Goal: Use online tool/utility: Utilize a website feature to perform a specific function

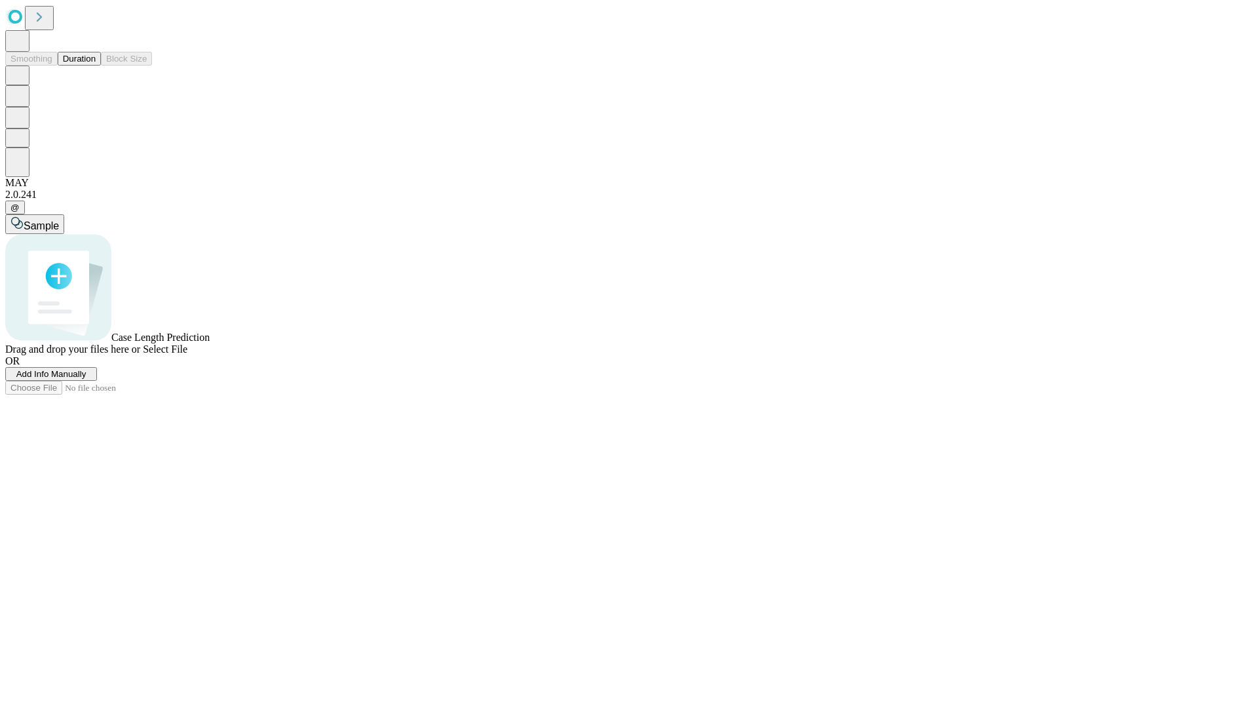
click at [96, 66] on button "Duration" at bounding box center [79, 59] width 43 height 14
click at [187, 354] on span "Select File" at bounding box center [165, 348] width 45 height 11
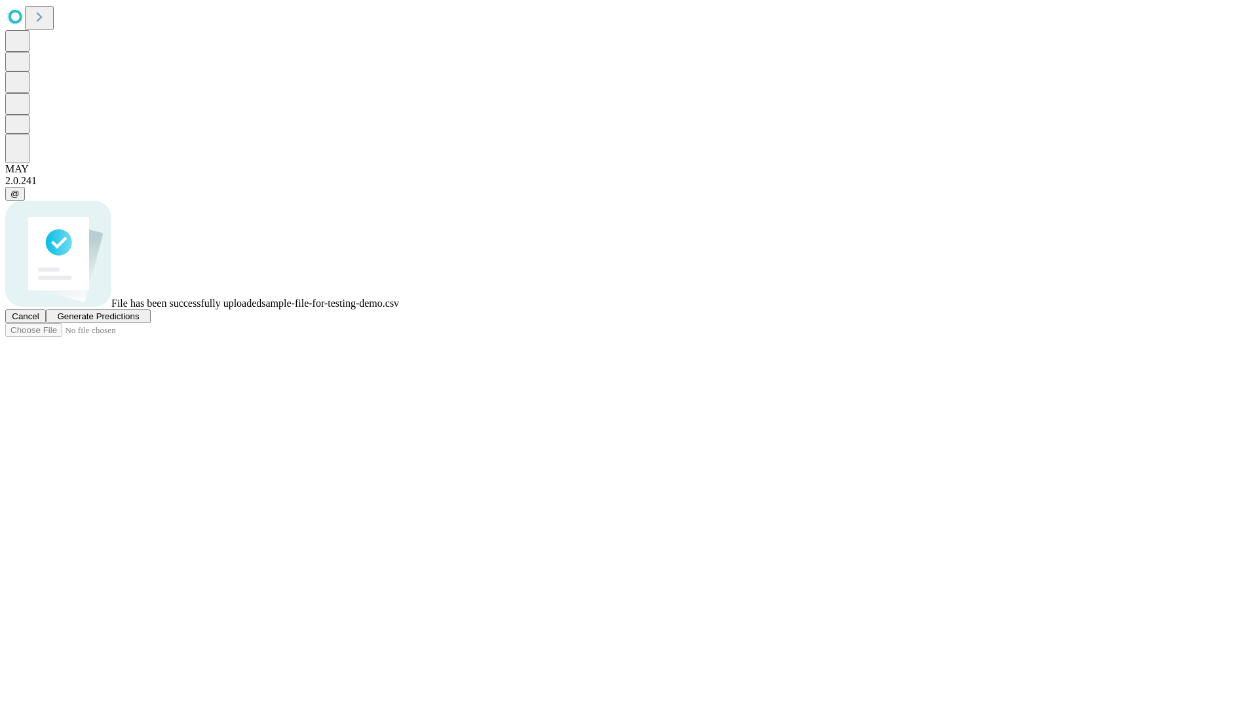
click at [139, 321] on span "Generate Predictions" at bounding box center [98, 316] width 82 height 10
